Goal: Find specific page/section: Find specific page/section

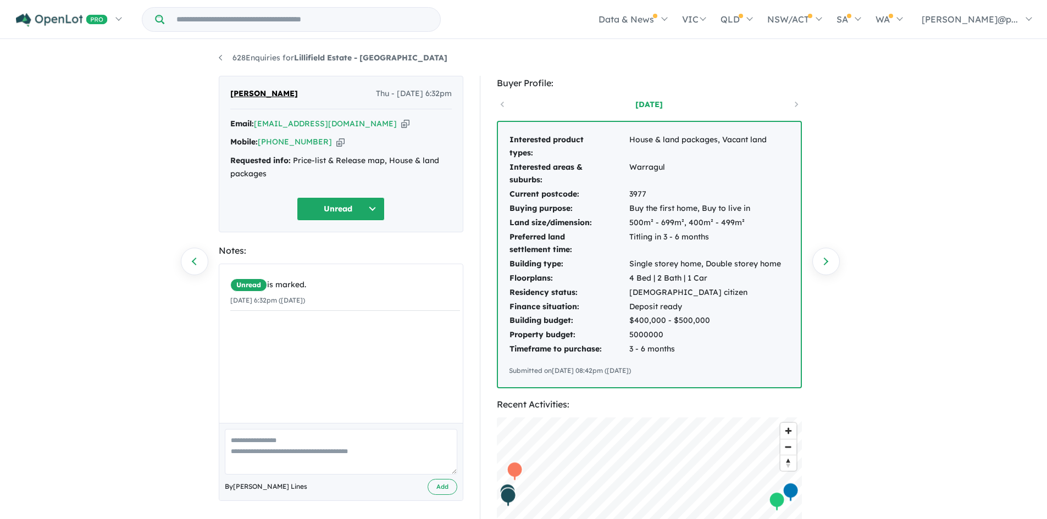
drag, startPoint x: 656, startPoint y: 374, endPoint x: 509, endPoint y: 136, distance: 279.6
click at [509, 136] on div "Interested product types: House & land packages, Vacant land Interested areas &…" at bounding box center [649, 255] width 303 height 266
copy div "Interested product types: House & land packages, Vacant land Interested areas &…"
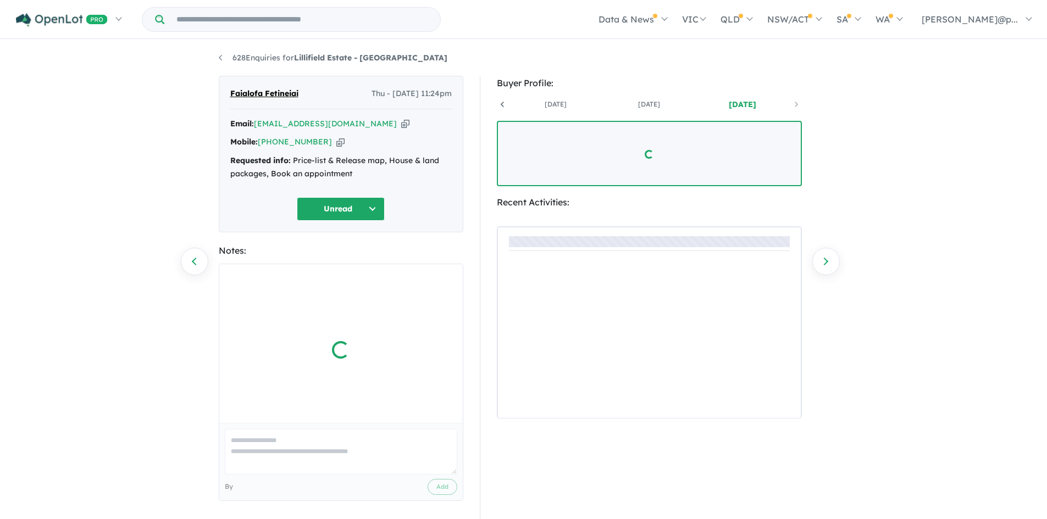
scroll to position [0, 81]
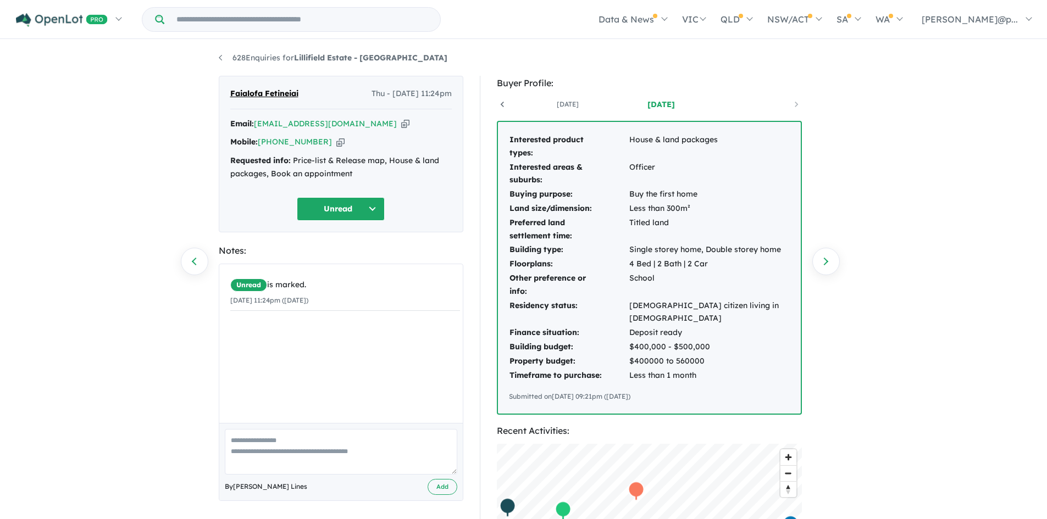
drag, startPoint x: 723, startPoint y: 388, endPoint x: 502, endPoint y: 142, distance: 330.8
click at [502, 142] on div "Interested product types: House & land packages Interested areas & suburbs: Off…" at bounding box center [649, 268] width 303 height 292
copy div "Interested product types: House & land packages Interested areas & suburbs: Off…"
